Goal: Obtain resource: Download file/media

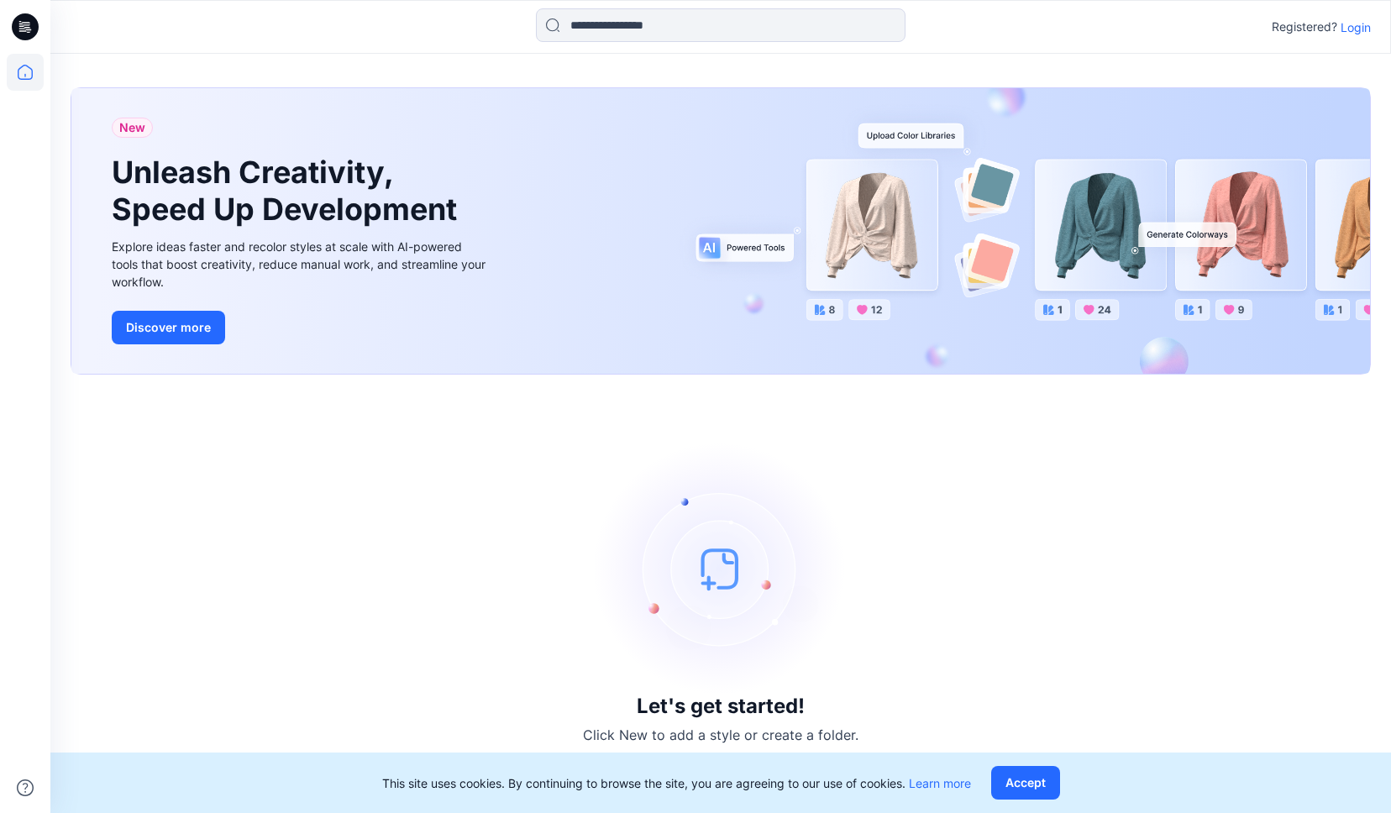
click at [1368, 23] on p "Login" at bounding box center [1355, 27] width 30 height 18
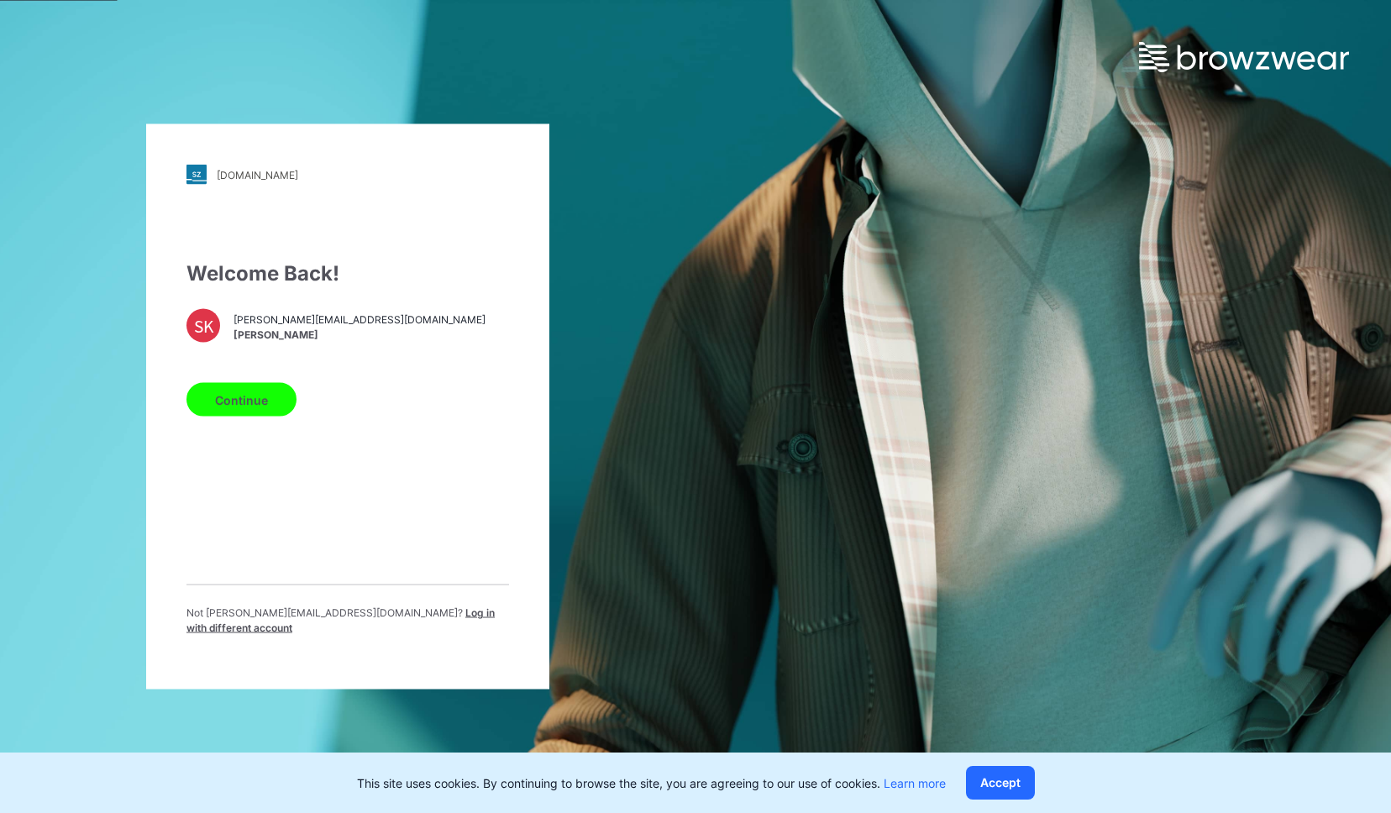
click at [242, 416] on button "Continue" at bounding box center [241, 400] width 110 height 34
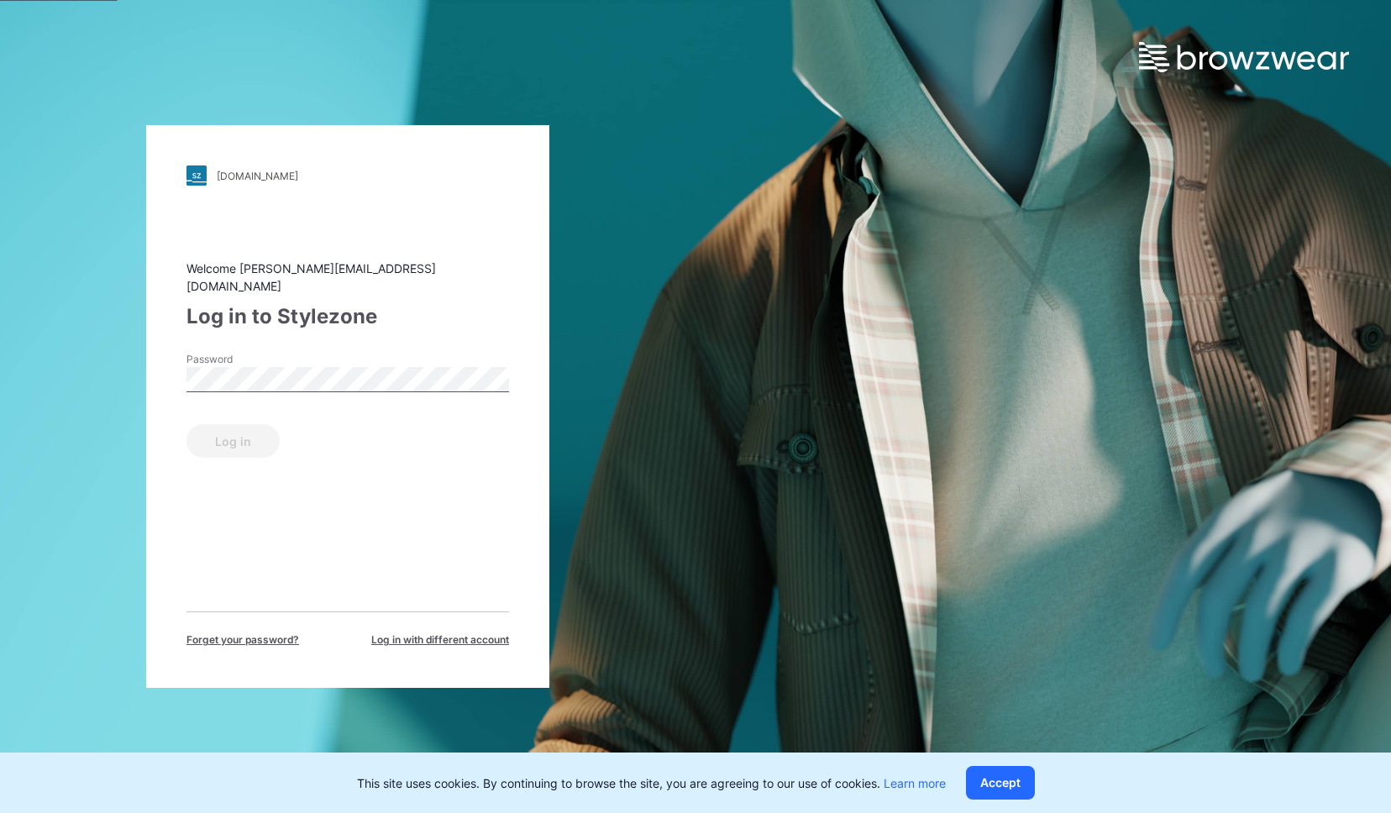
click at [318, 352] on div "Password" at bounding box center [347, 377] width 323 height 50
click at [207, 444] on button "Log in" at bounding box center [232, 441] width 93 height 34
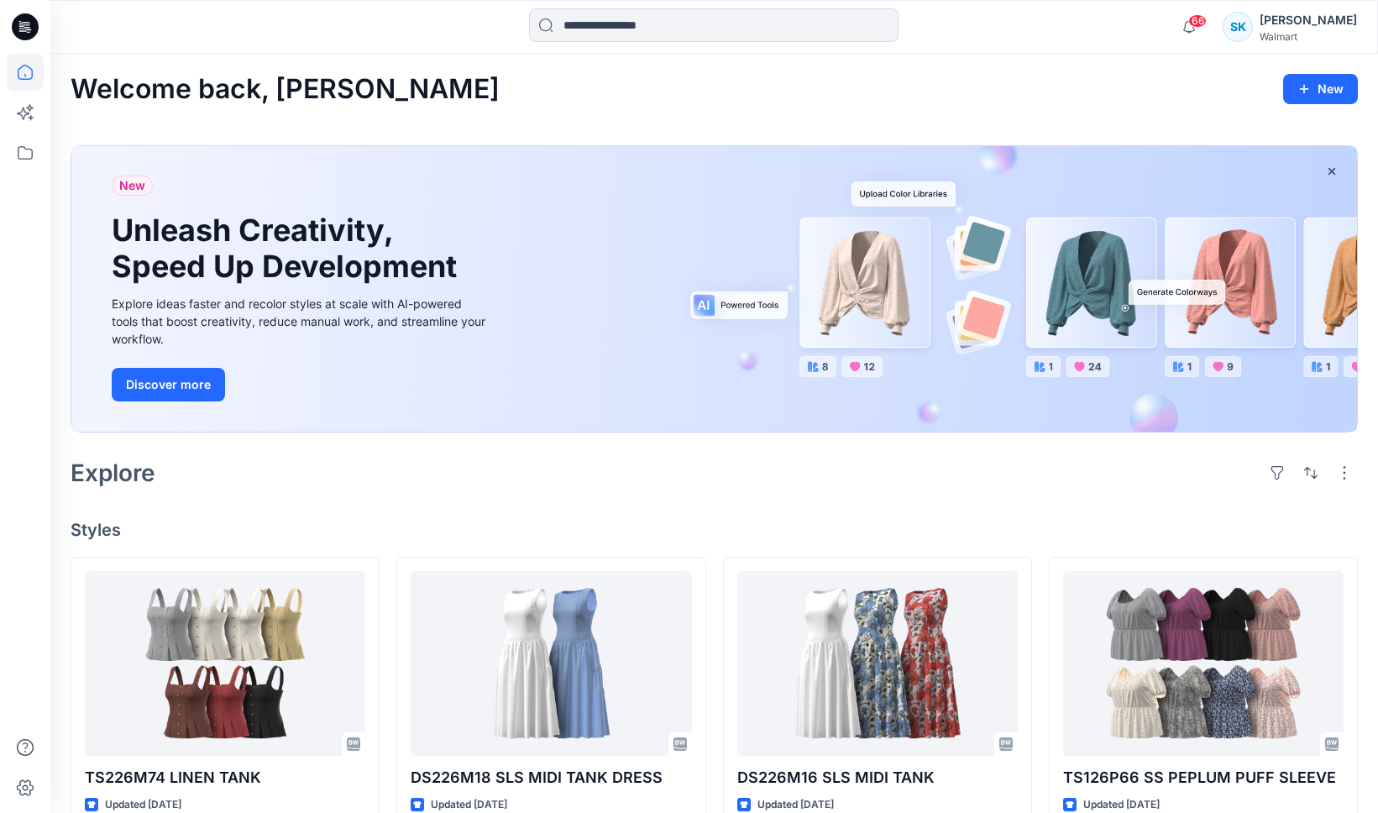
scroll to position [343, 0]
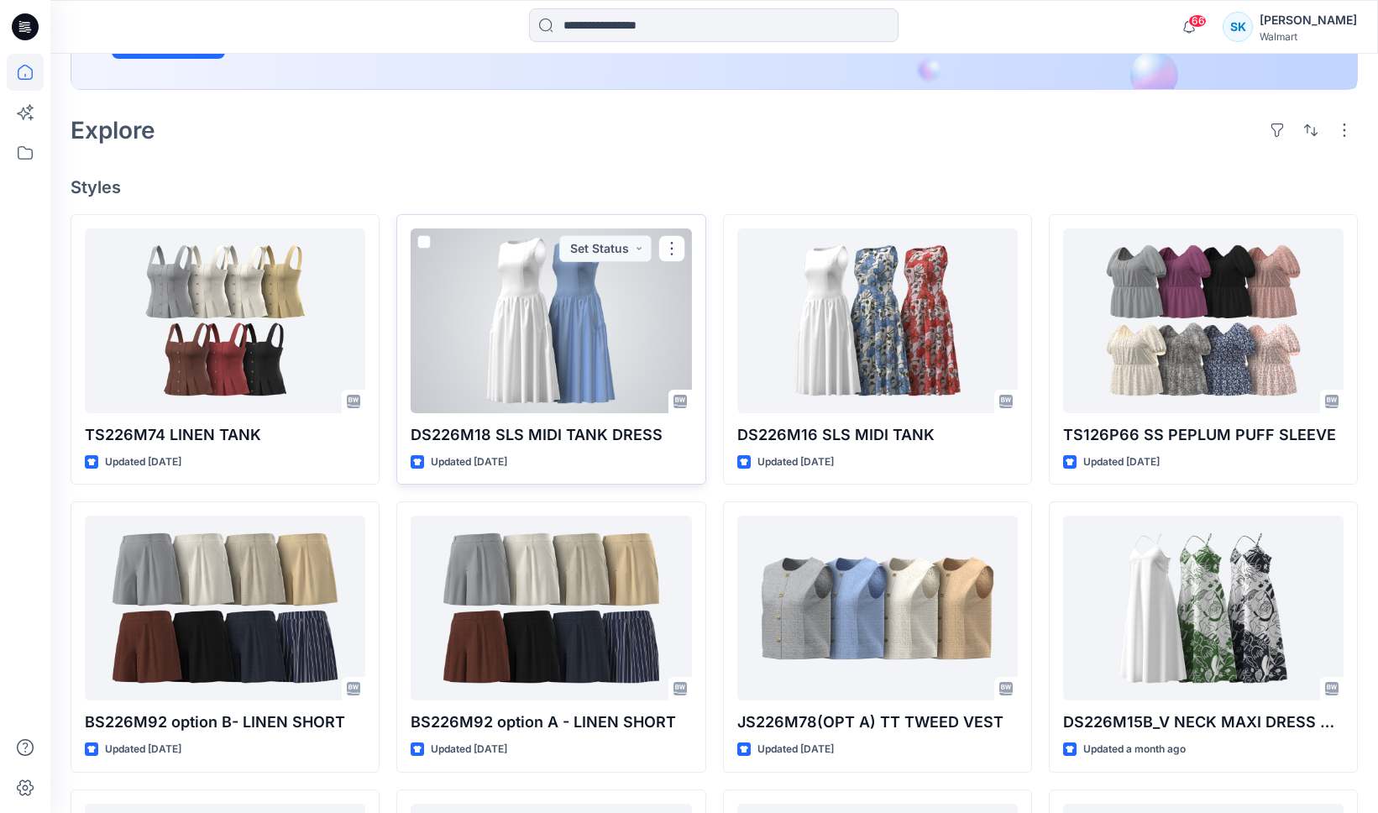
click at [641, 338] on div at bounding box center [551, 320] width 281 height 185
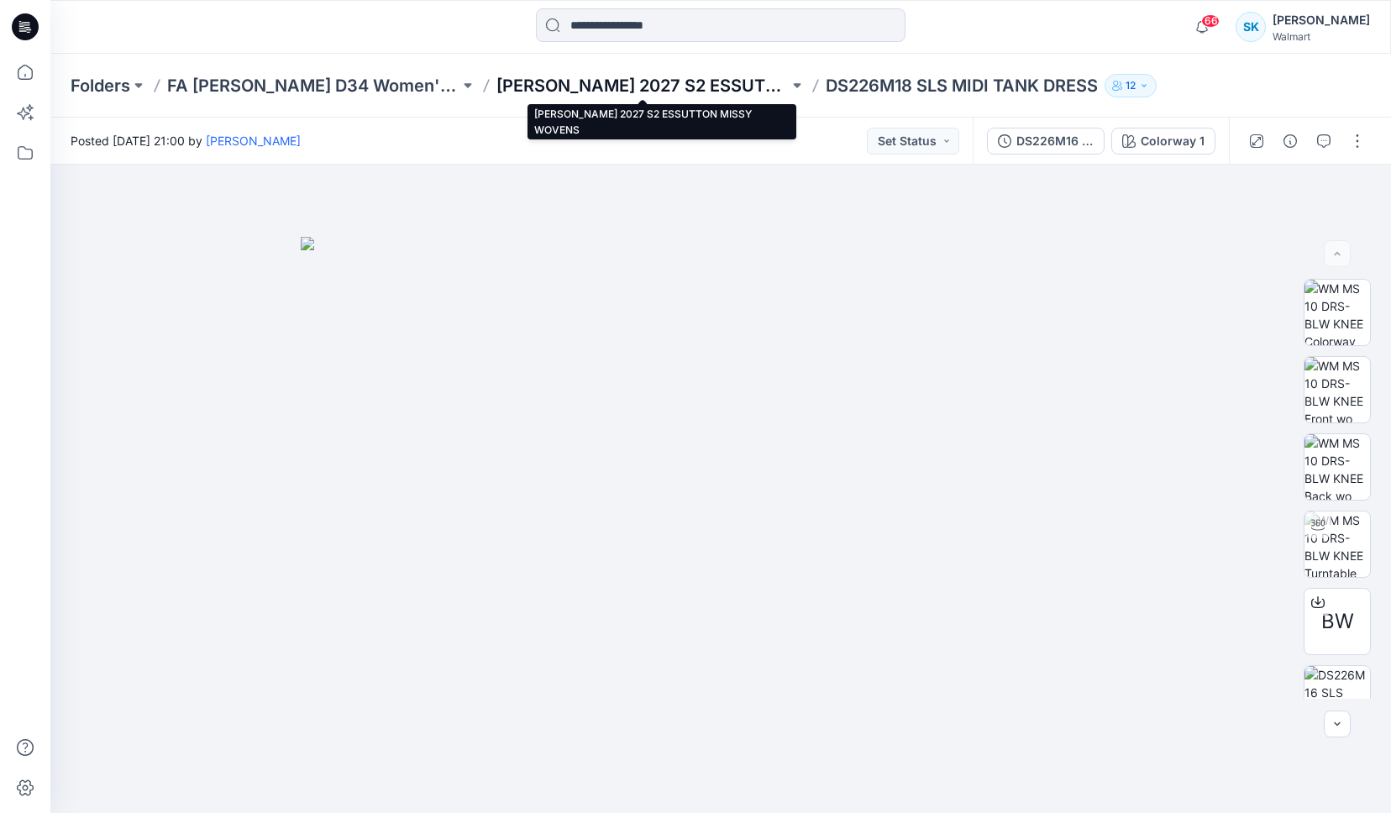
click at [602, 85] on p "[PERSON_NAME] 2027 S2 ESSUTTON MISSY WOVENS" at bounding box center [642, 86] width 292 height 24
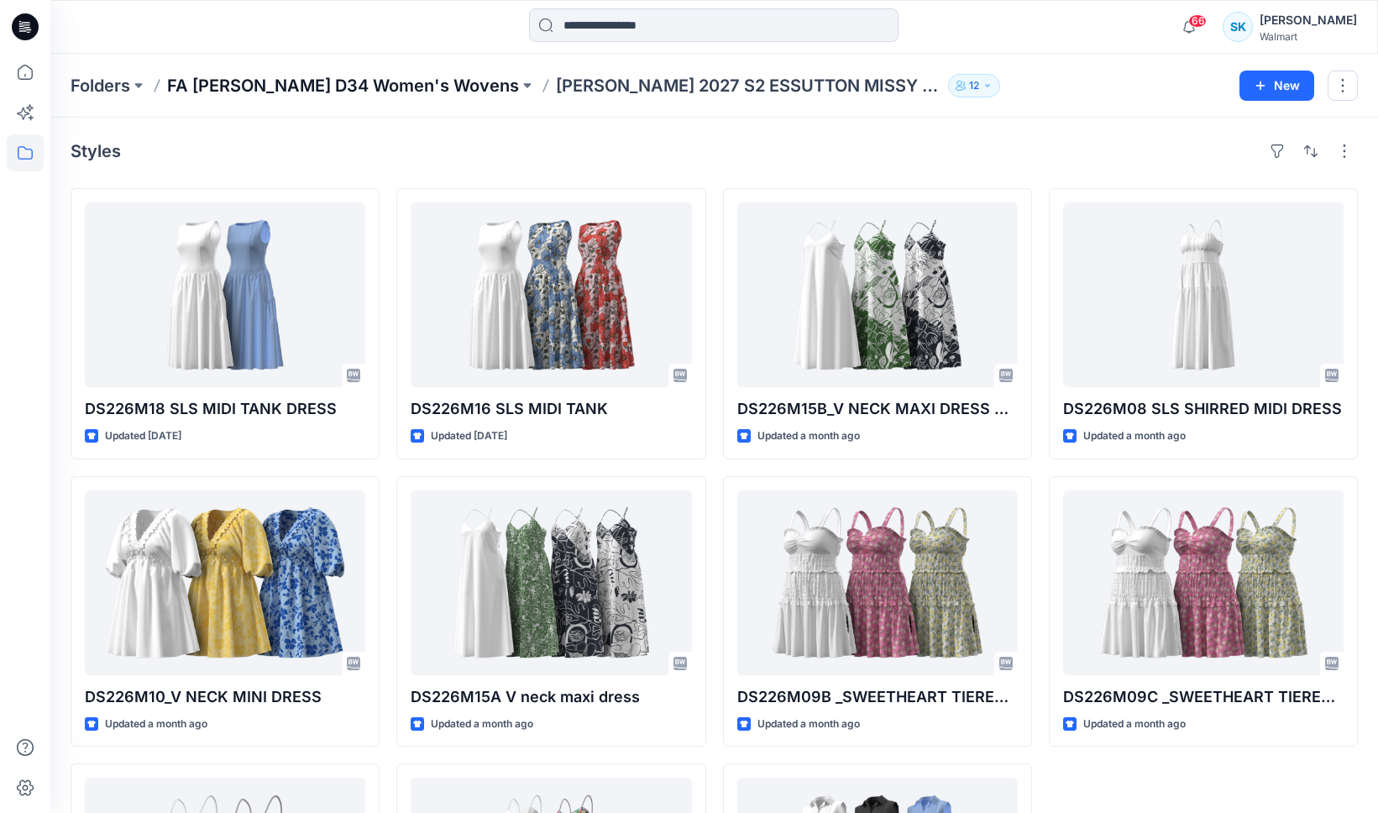
click at [412, 83] on p "FA [PERSON_NAME] D34 Women's Wovens" at bounding box center [343, 86] width 352 height 24
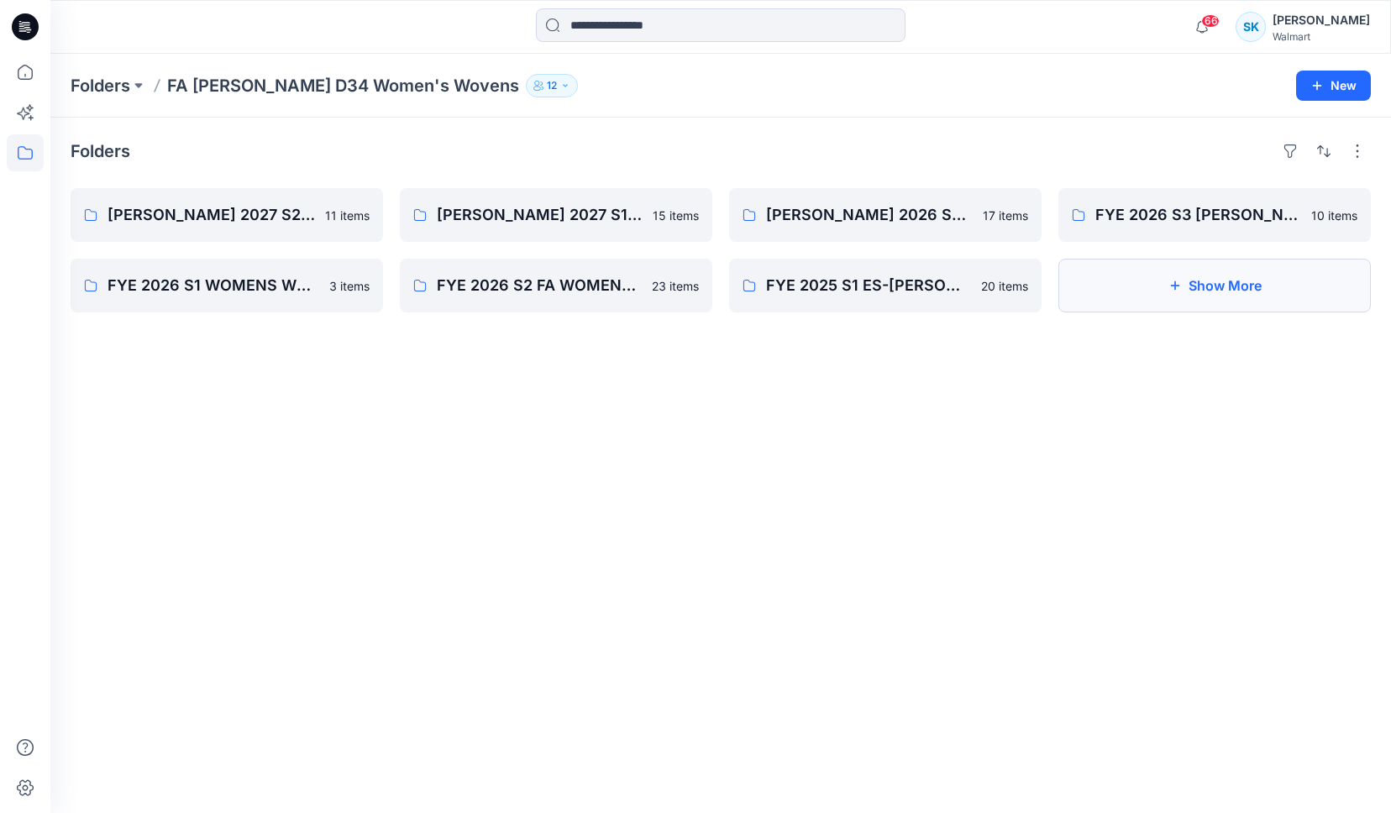
click at [1262, 300] on button "Show More" at bounding box center [1214, 286] width 312 height 54
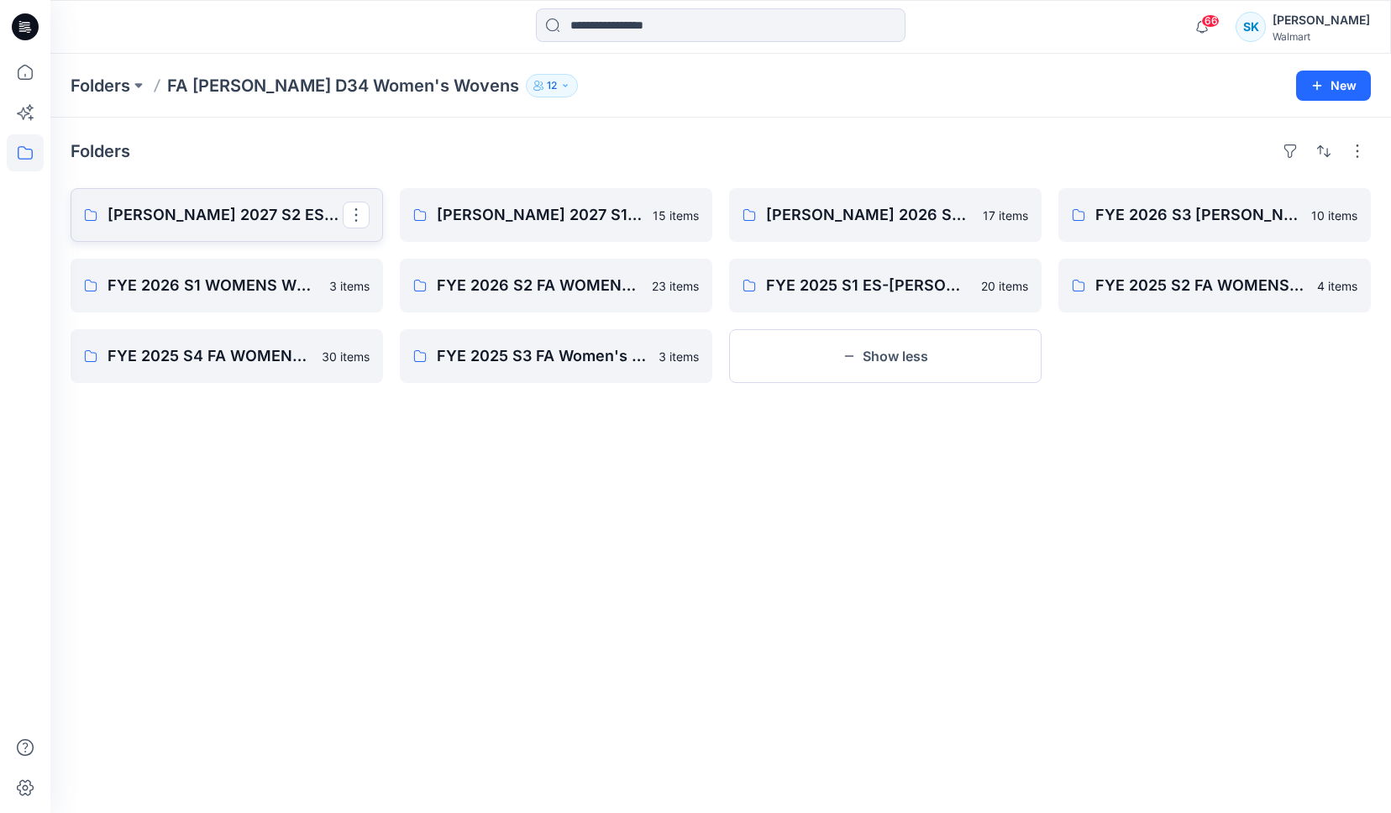
click at [212, 228] on link "[PERSON_NAME] 2027 S2 ESSUTTON MISSY WOVENS" at bounding box center [227, 215] width 312 height 54
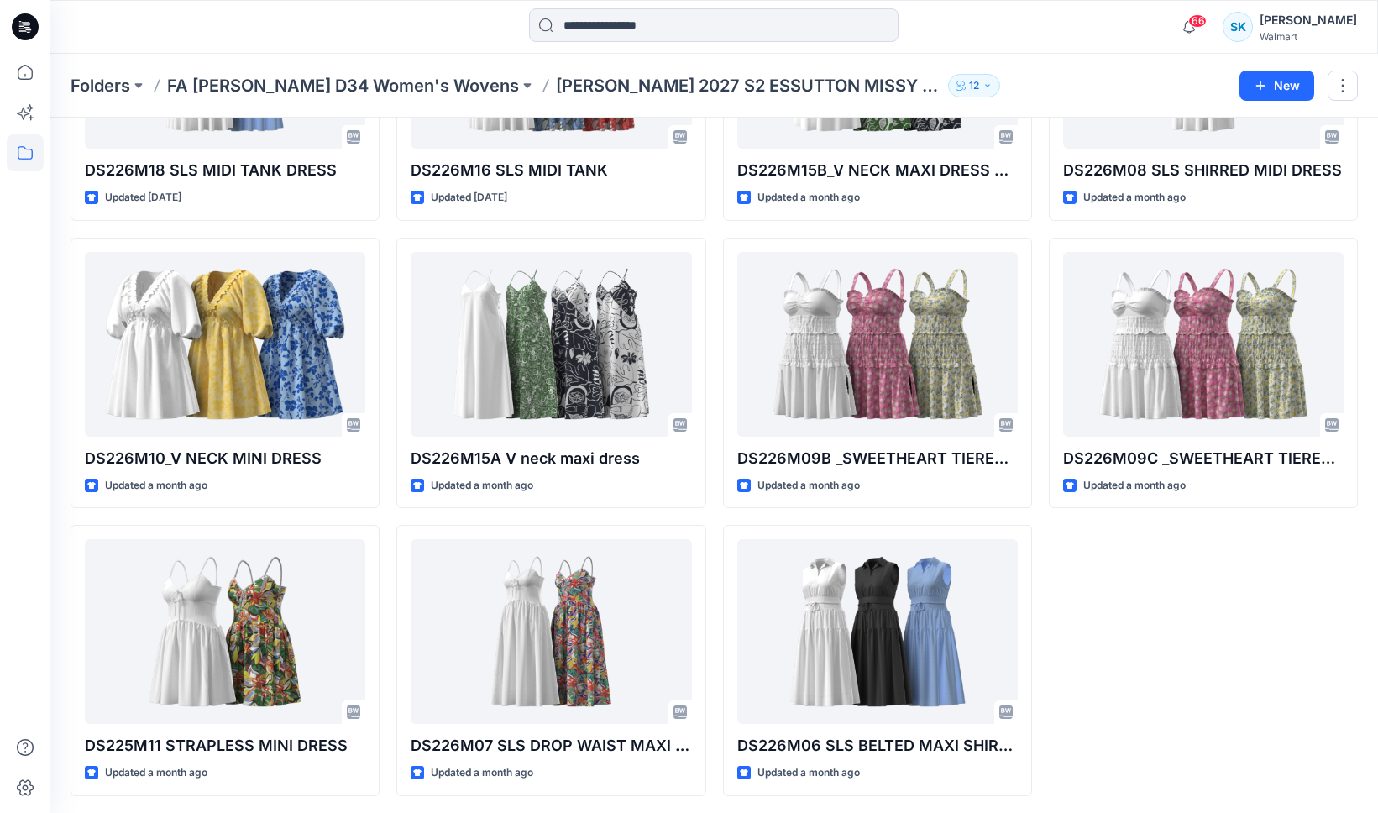
scroll to position [242, 0]
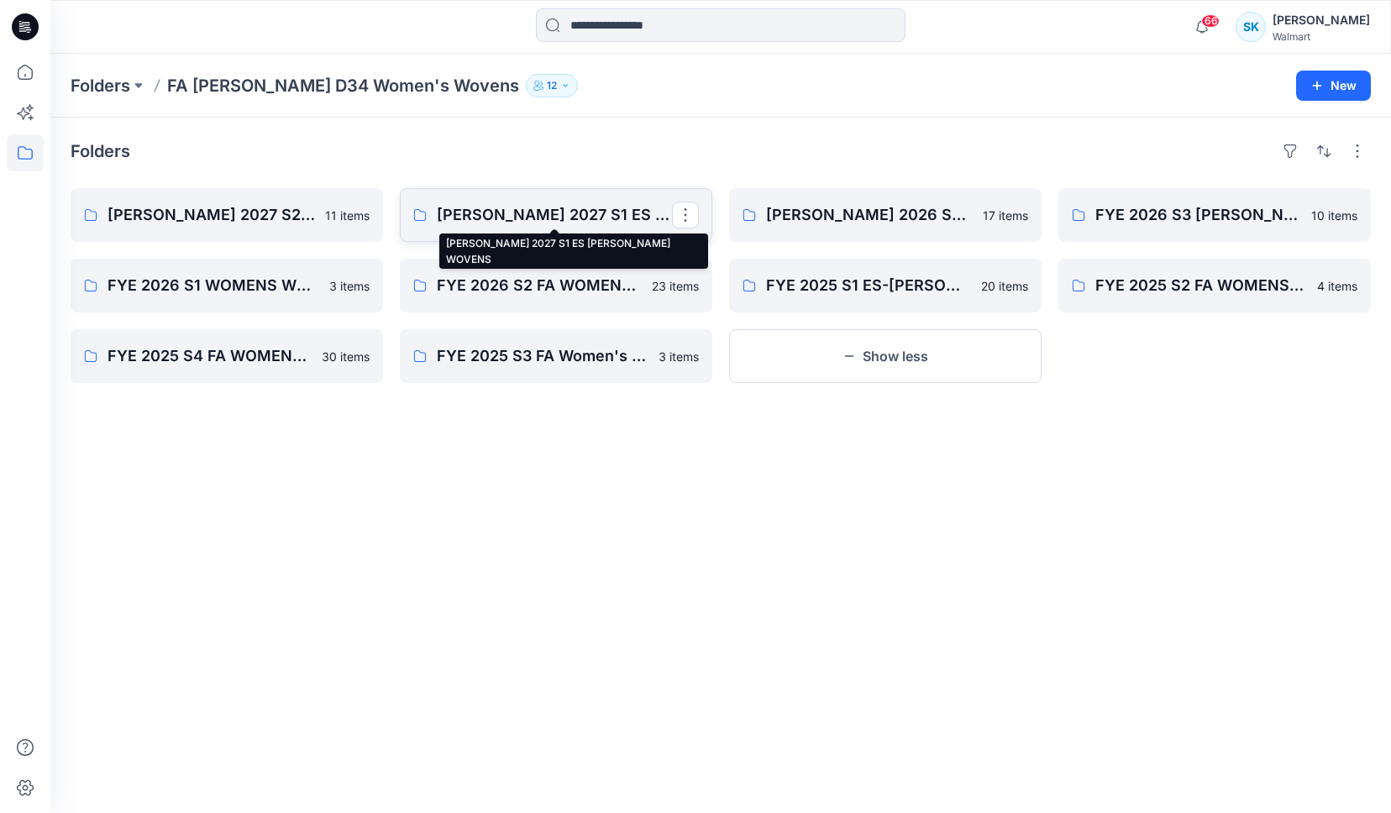
click at [502, 207] on p "[PERSON_NAME] 2027 S1 ES [PERSON_NAME] WOVENS" at bounding box center [554, 215] width 235 height 24
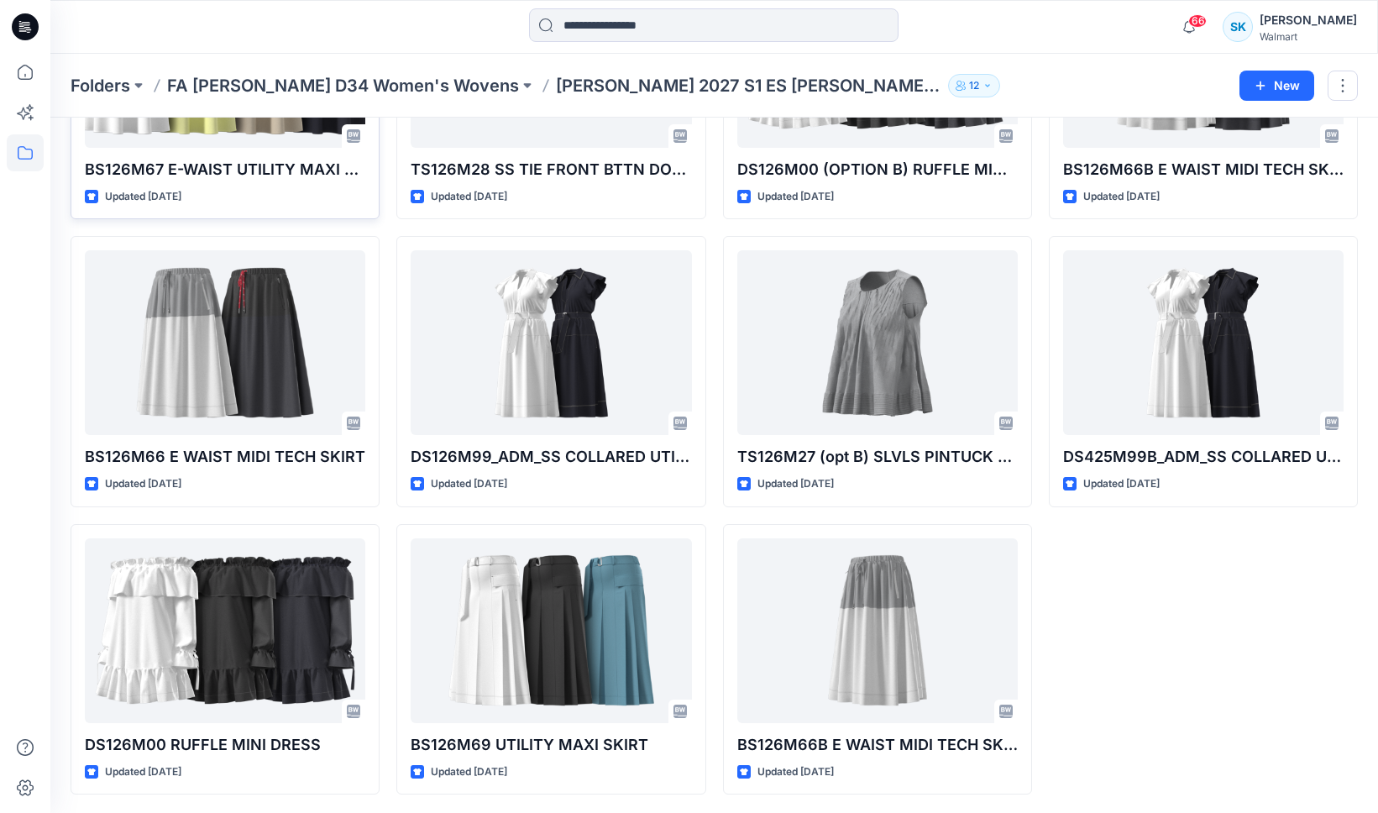
scroll to position [529, 0]
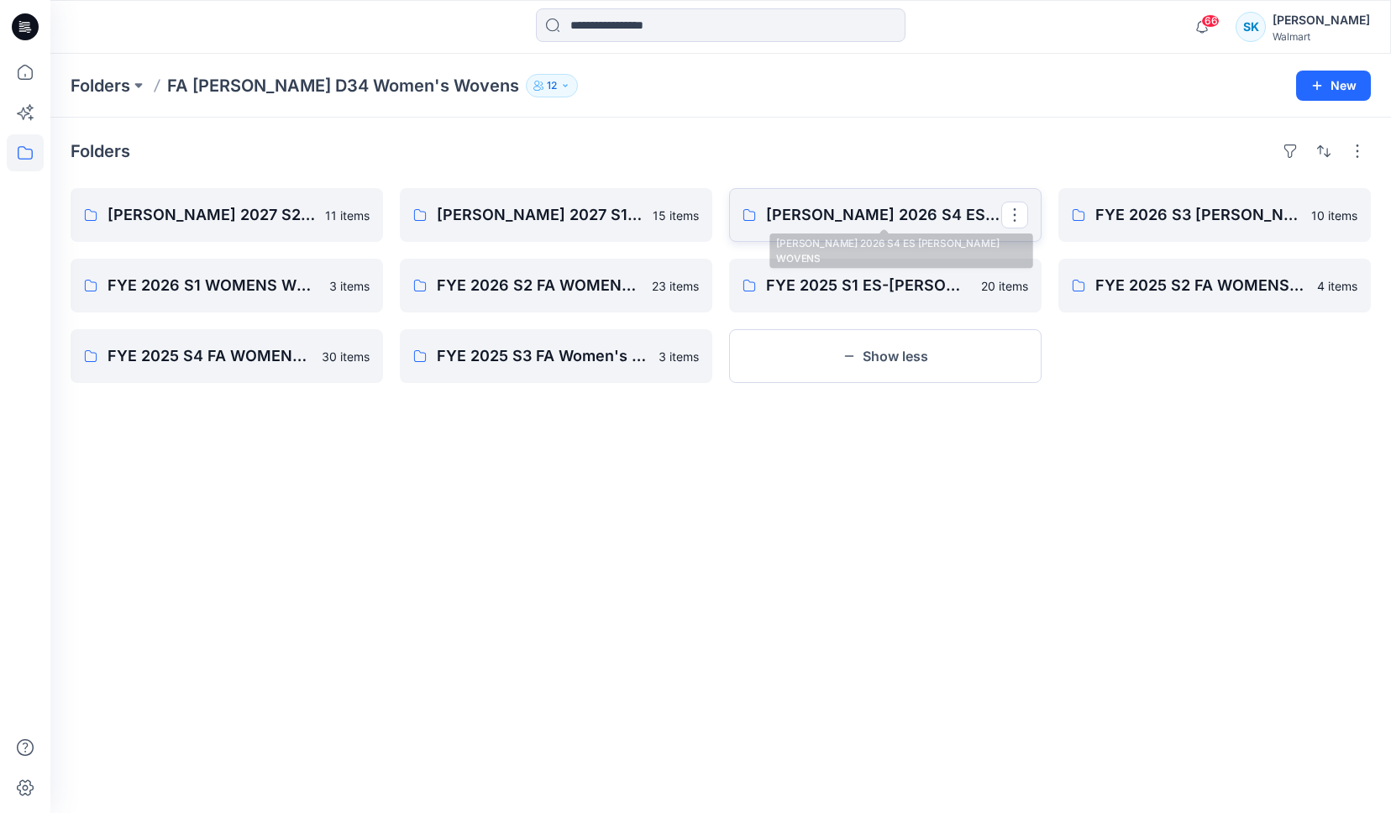
click at [921, 207] on p "[PERSON_NAME] 2026 S4 ES [PERSON_NAME] WOVENS" at bounding box center [883, 215] width 235 height 24
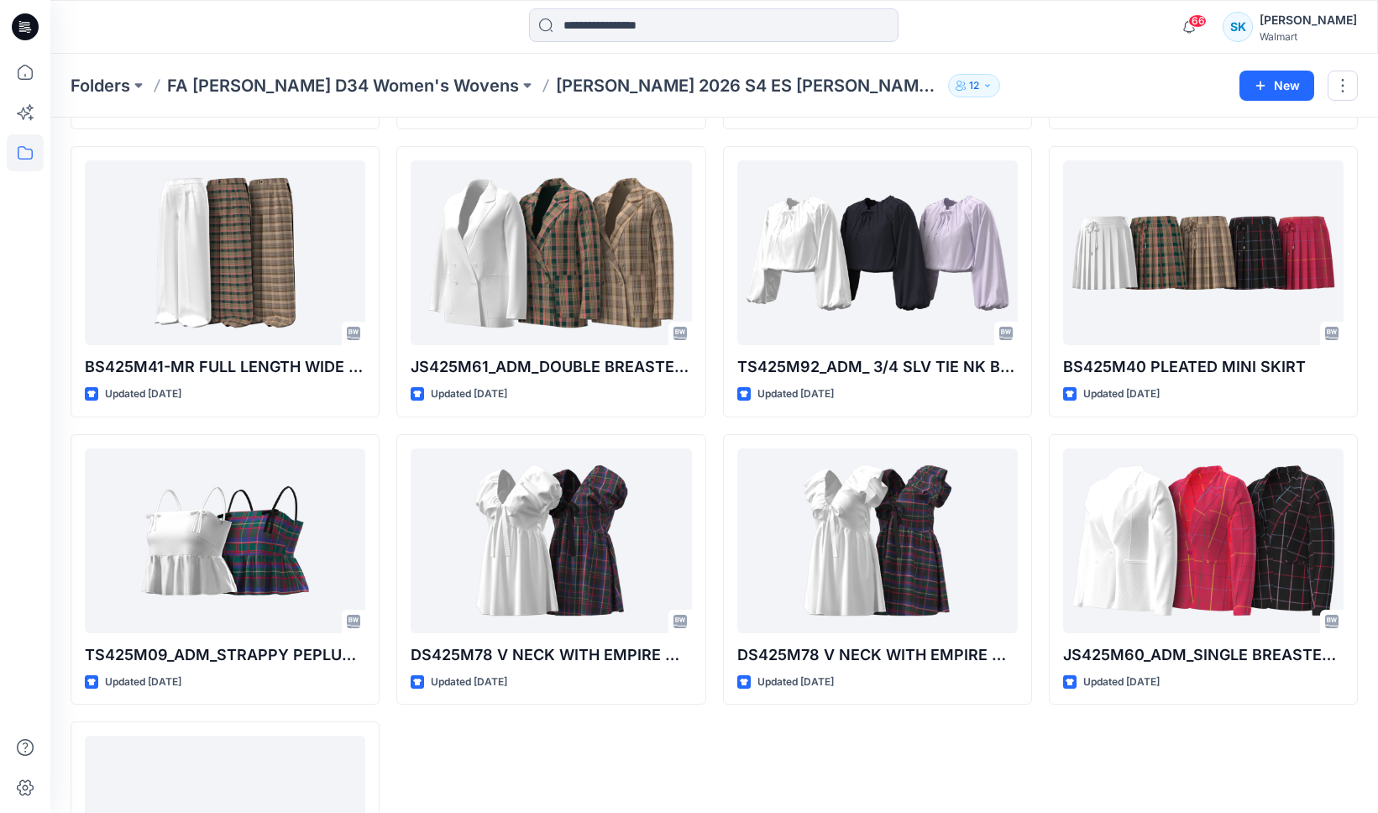
scroll to position [817, 0]
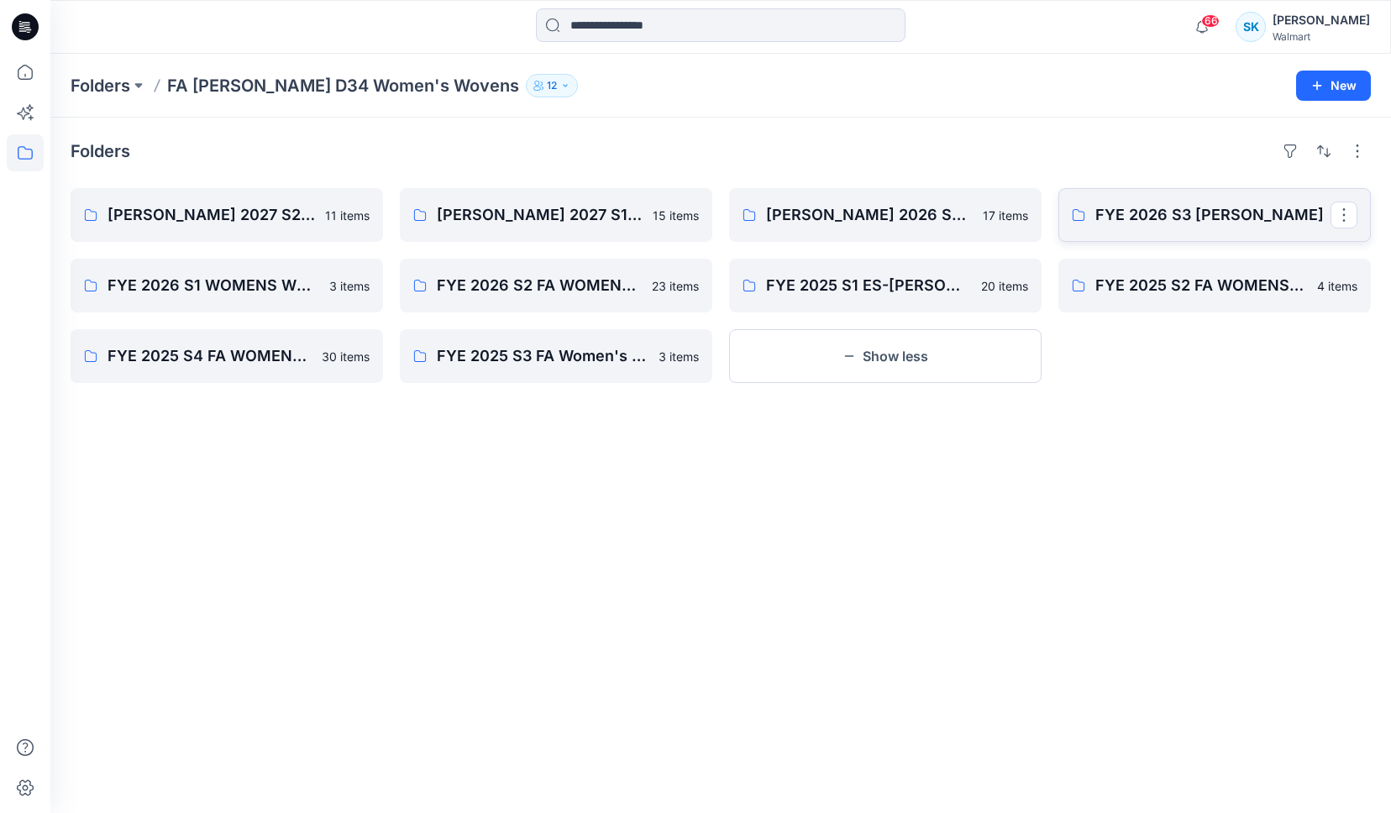
click at [1122, 237] on link "FYE 2026 S3 [PERSON_NAME]" at bounding box center [1214, 215] width 312 height 54
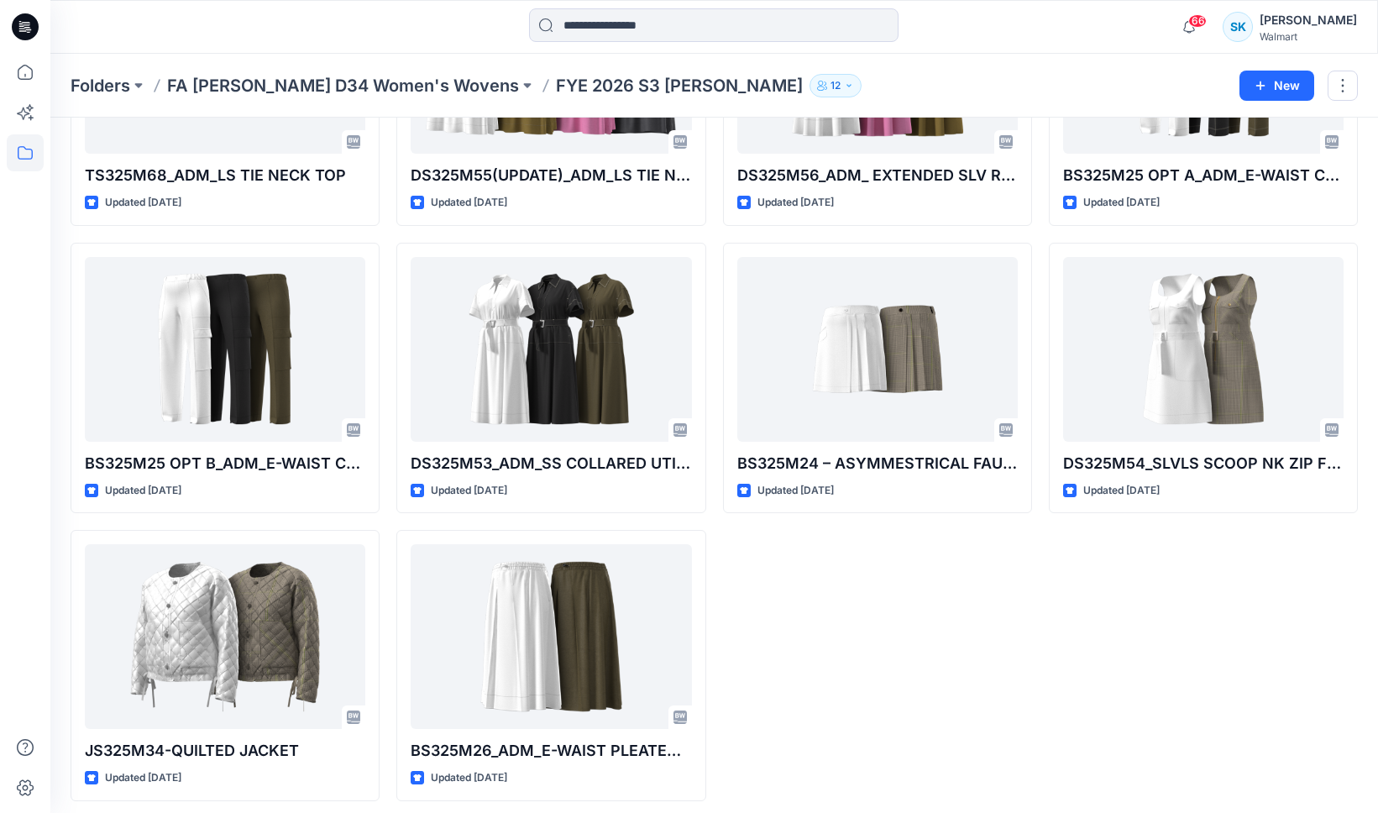
scroll to position [242, 0]
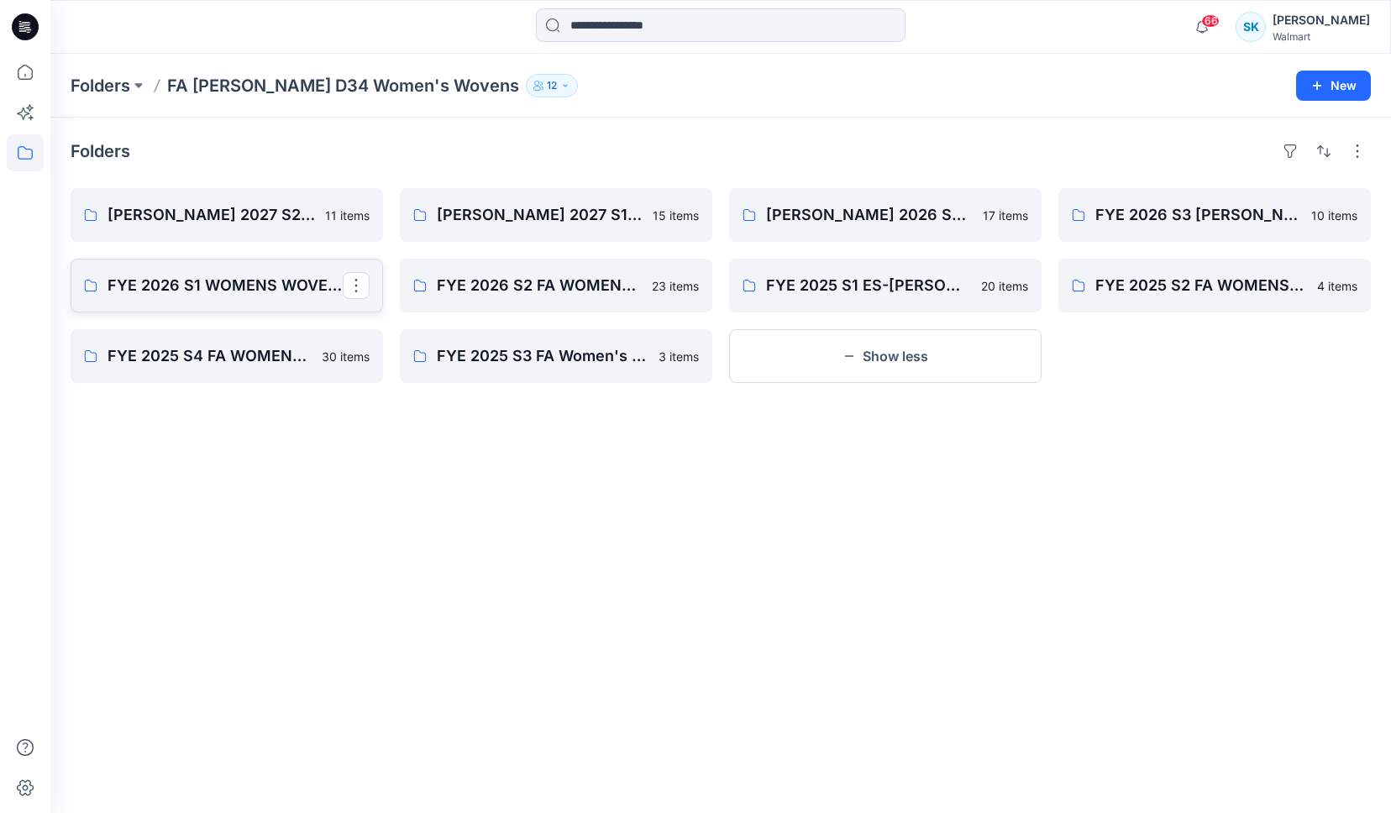
click at [251, 285] on p "FYE 2026 S1 WOMENS WOVENS [PERSON_NAME]" at bounding box center [225, 286] width 235 height 24
click at [552, 282] on p "FYE 2026 S2 FA WOMENS [PERSON_NAME]" at bounding box center [554, 286] width 235 height 24
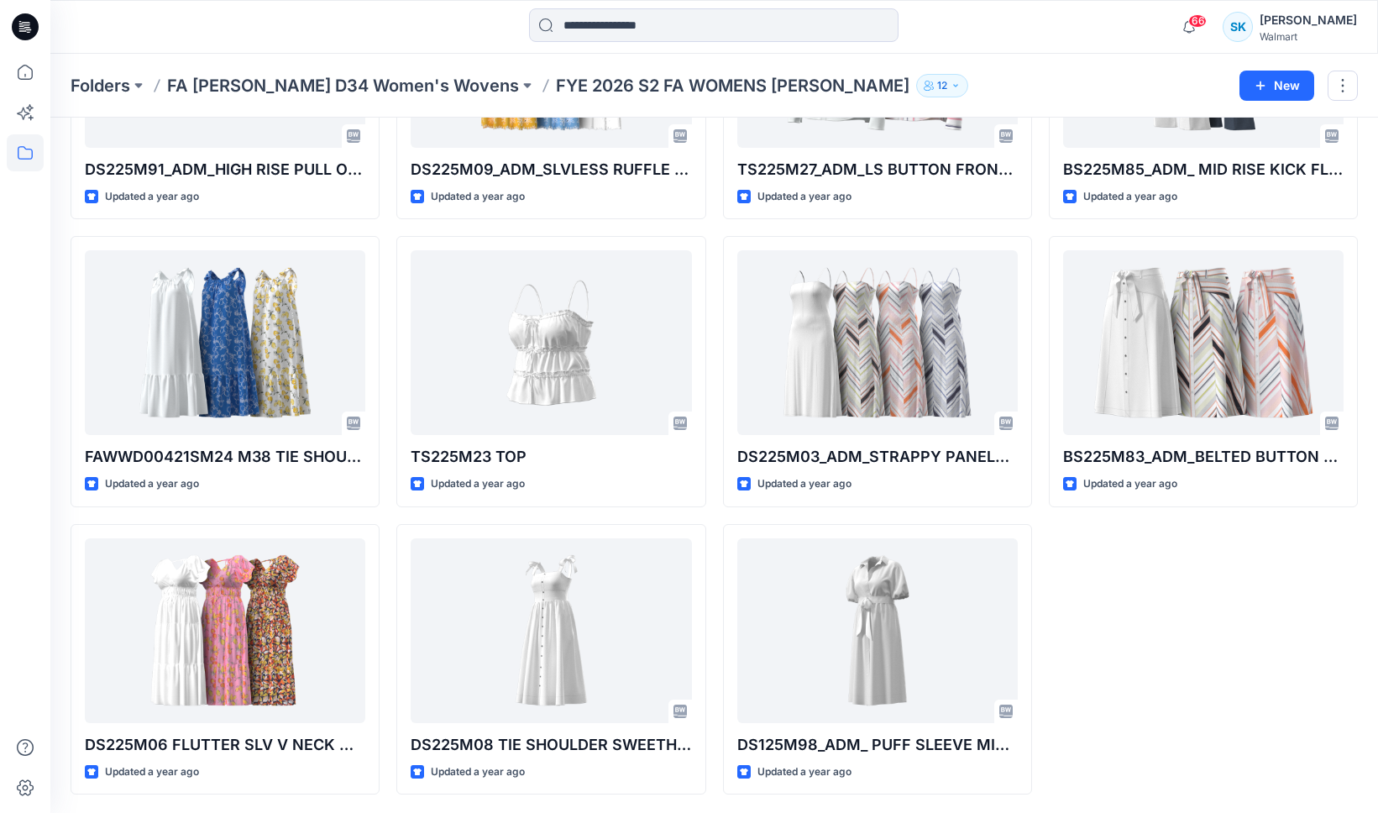
scroll to position [1104, 0]
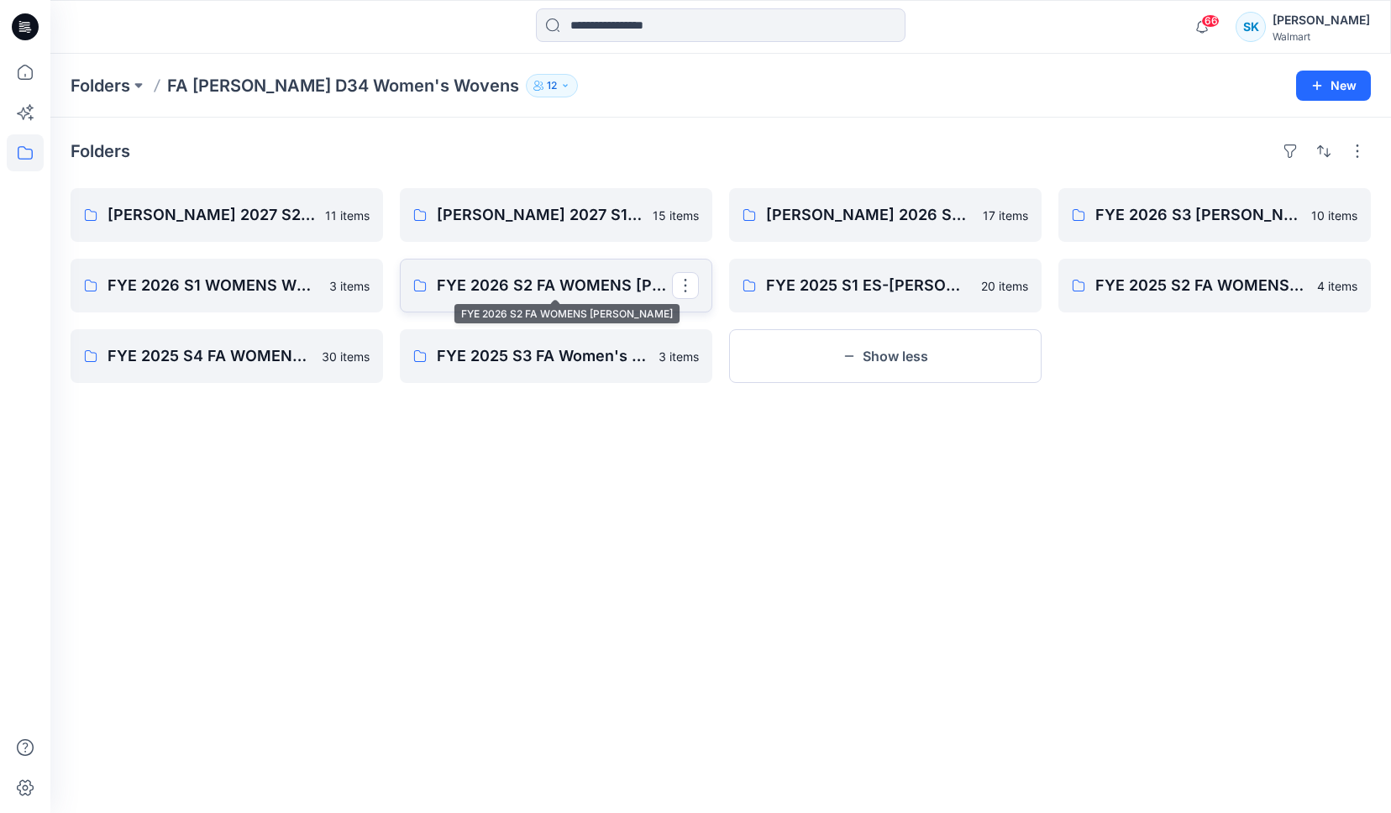
click at [546, 279] on p "FYE 2026 S2 FA WOMENS [PERSON_NAME]" at bounding box center [554, 286] width 235 height 24
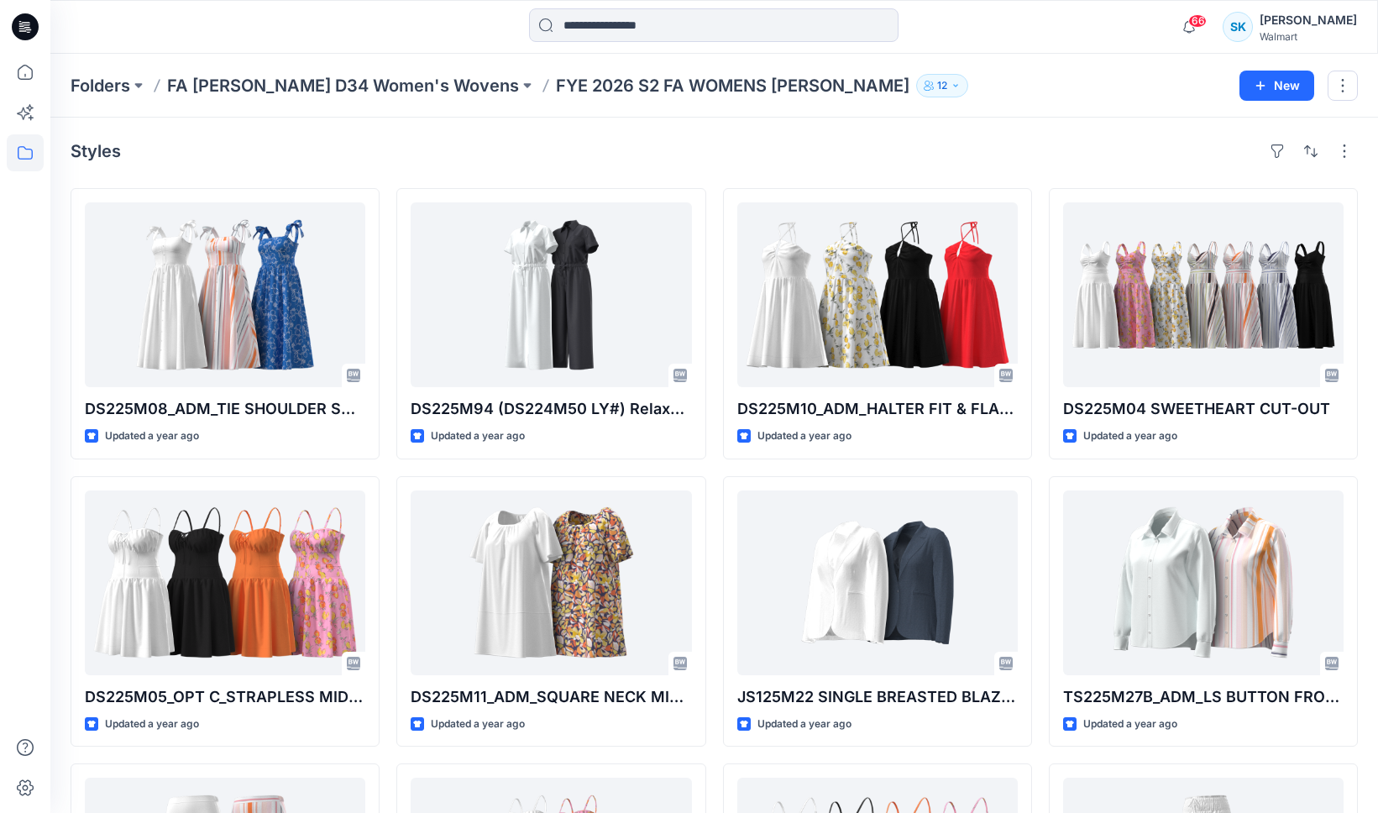
click at [700, 155] on div "Styles" at bounding box center [715, 151] width 1288 height 27
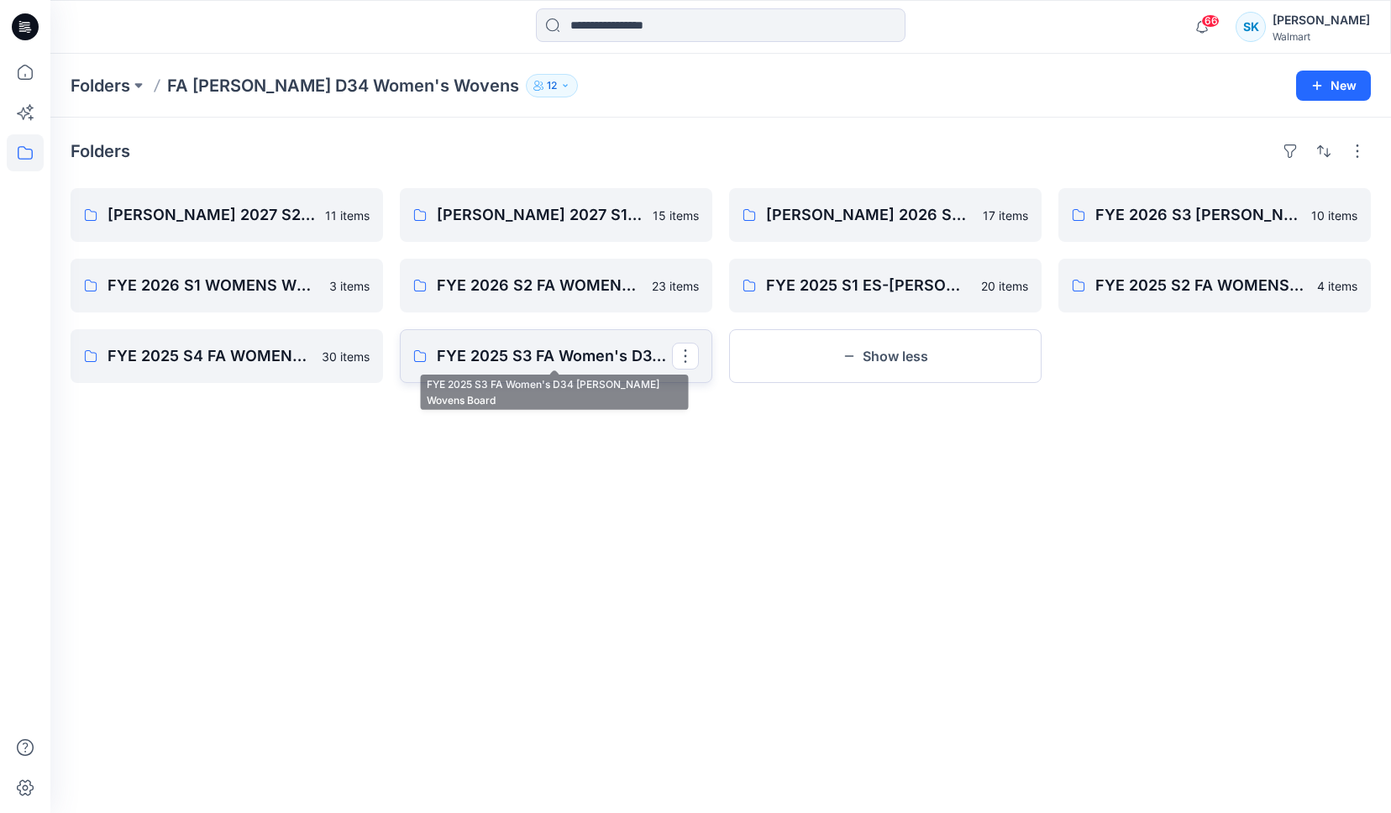
click at [591, 364] on p "FYE 2025 S3 FA Women's D34 [PERSON_NAME] Wovens Board" at bounding box center [554, 356] width 235 height 24
click at [613, 354] on p "FYE 2025 S3 FA Women's D34 [PERSON_NAME] Wovens Board" at bounding box center [554, 356] width 235 height 24
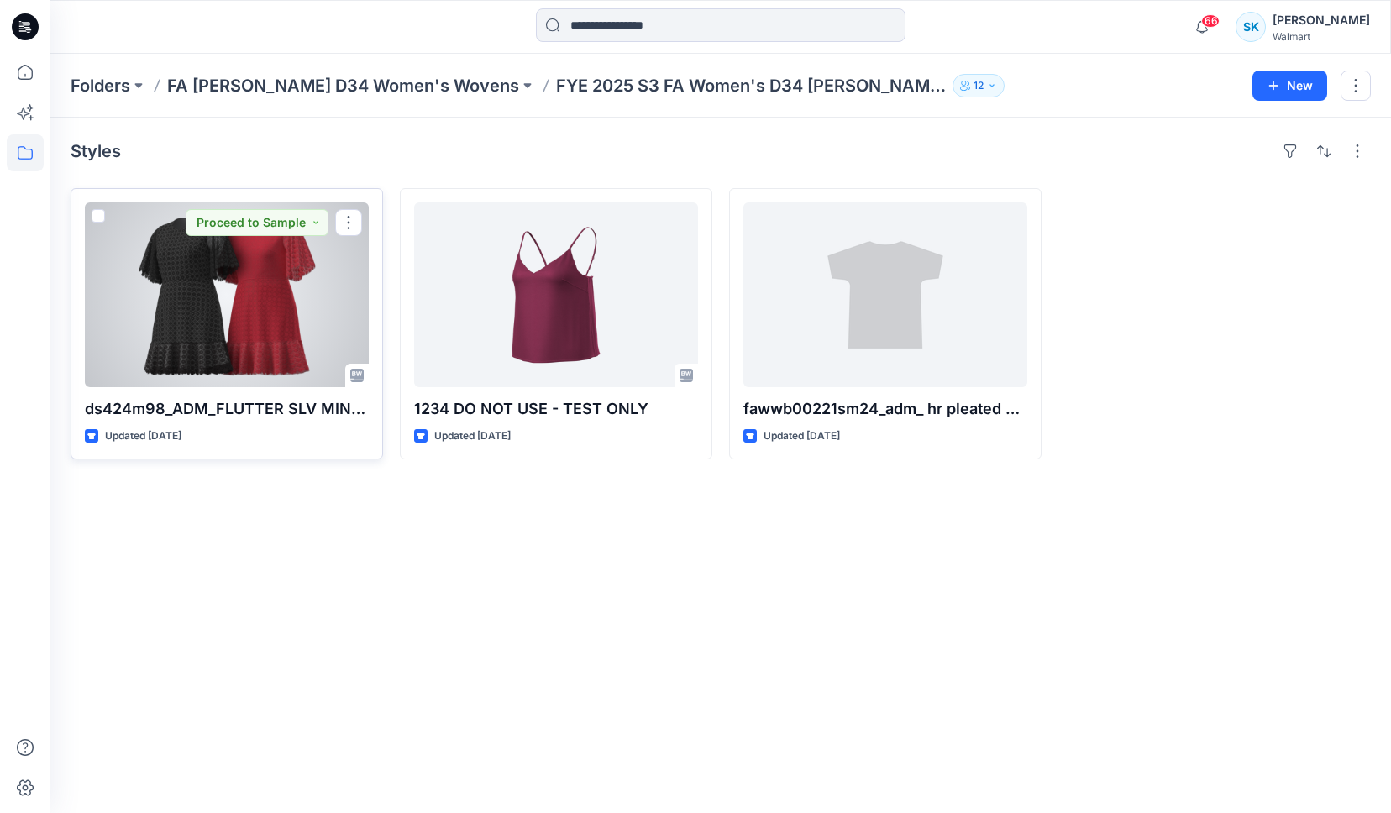
click at [251, 288] on div at bounding box center [227, 294] width 284 height 185
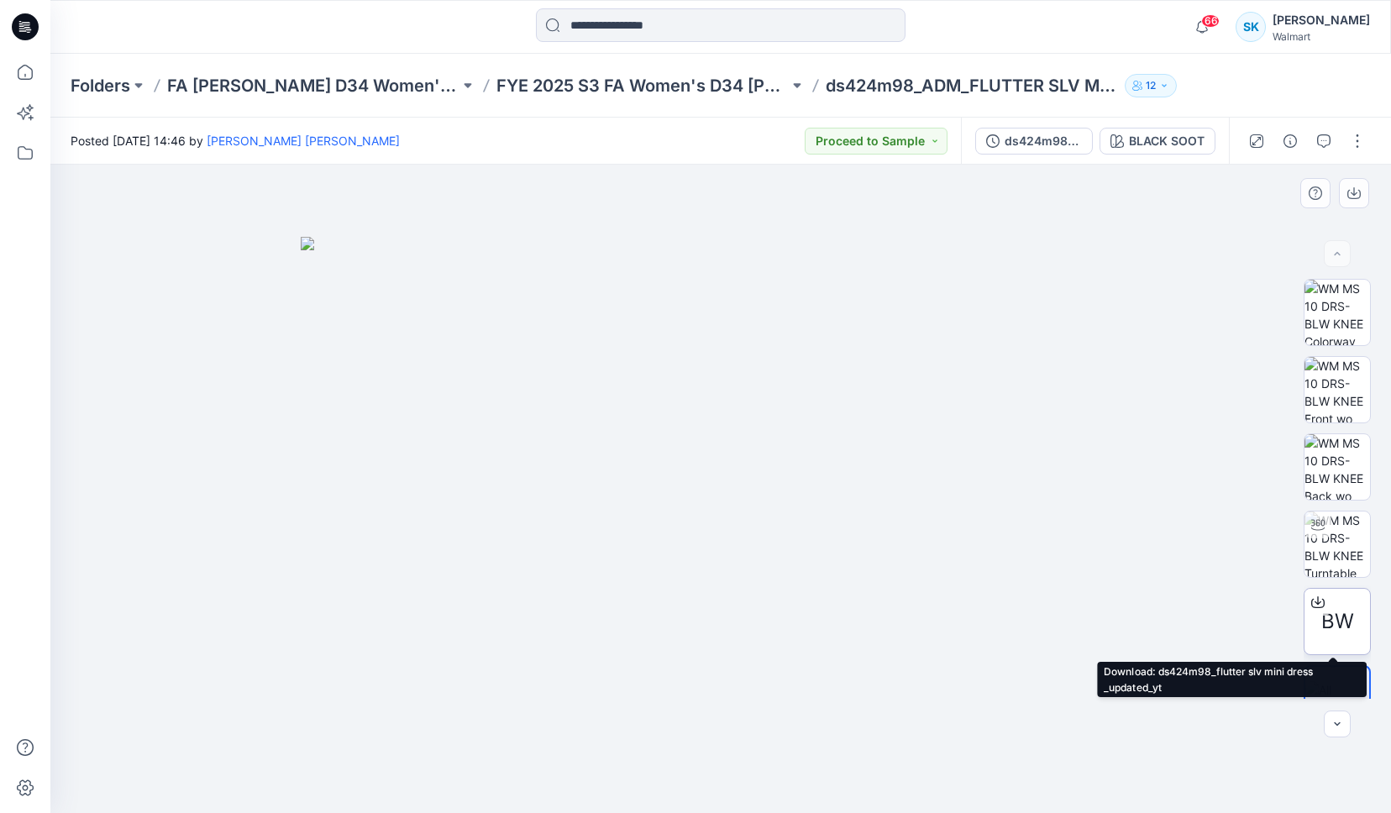
click at [1318, 603] on icon at bounding box center [1317, 601] width 13 height 13
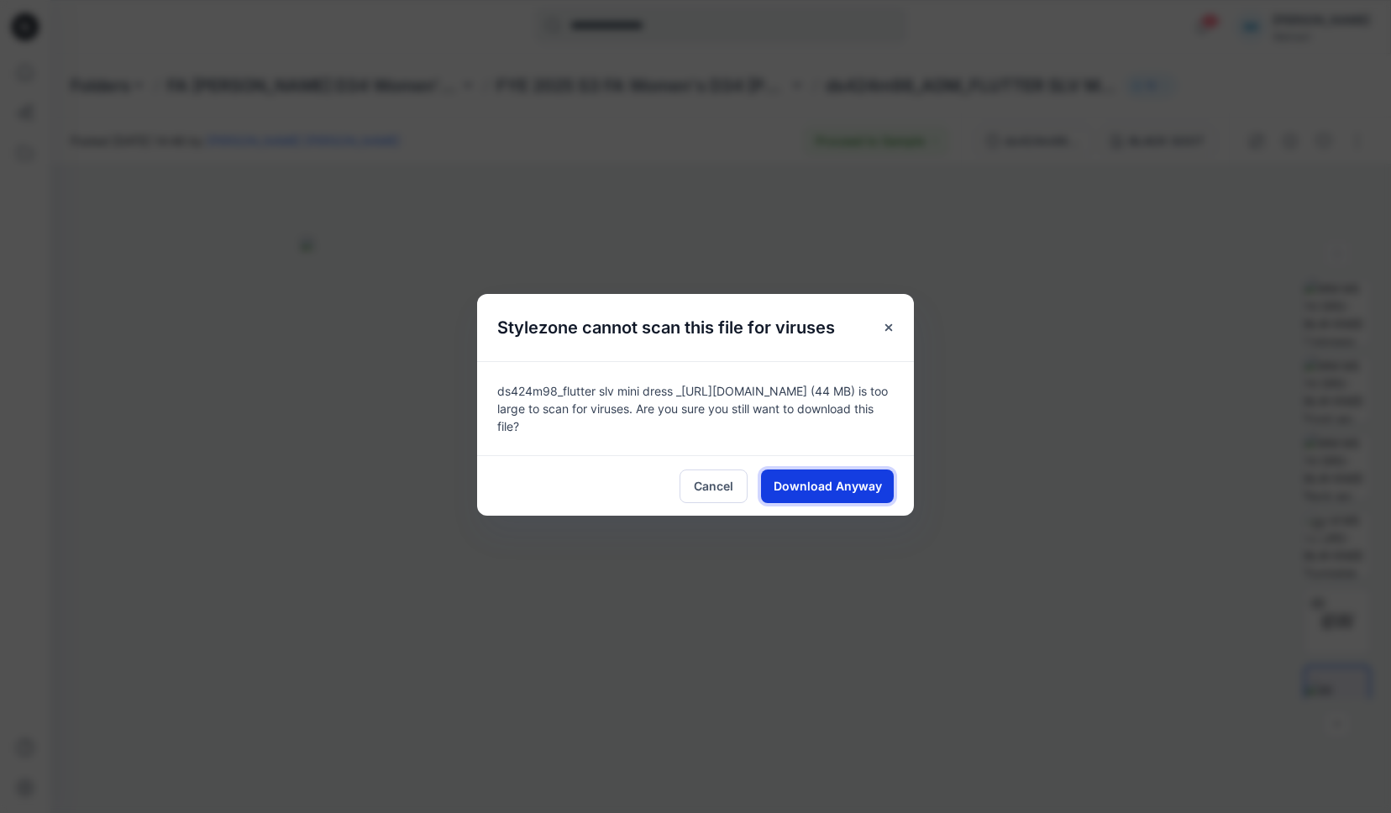
click at [858, 483] on span "Download Anyway" at bounding box center [828, 486] width 108 height 18
